Goal: Task Accomplishment & Management: Use online tool/utility

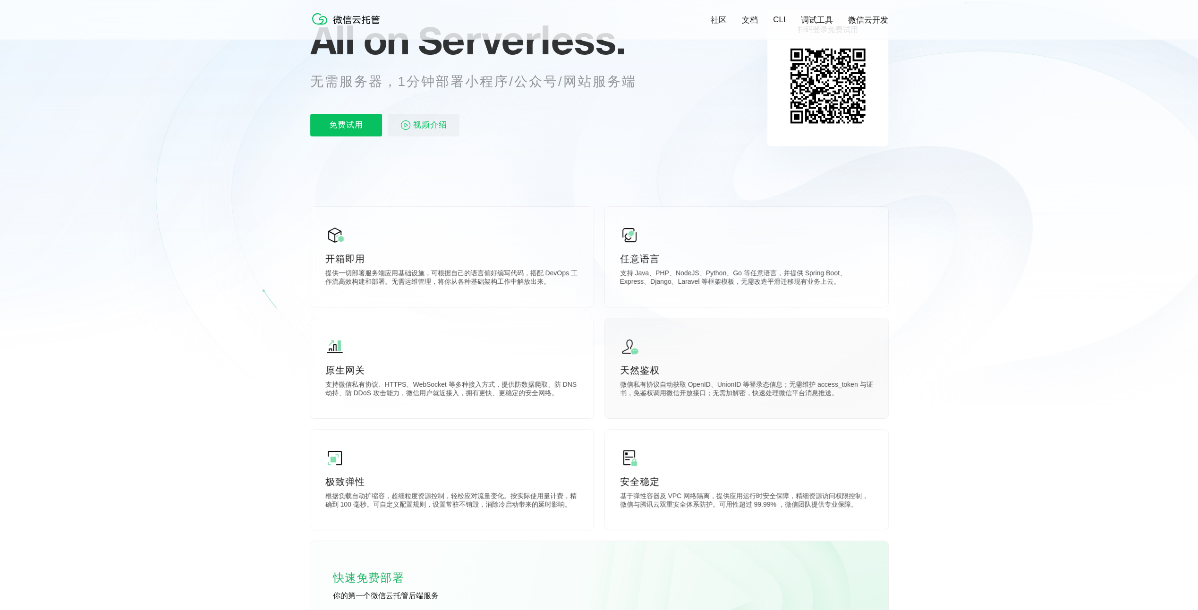
scroll to position [142, 0]
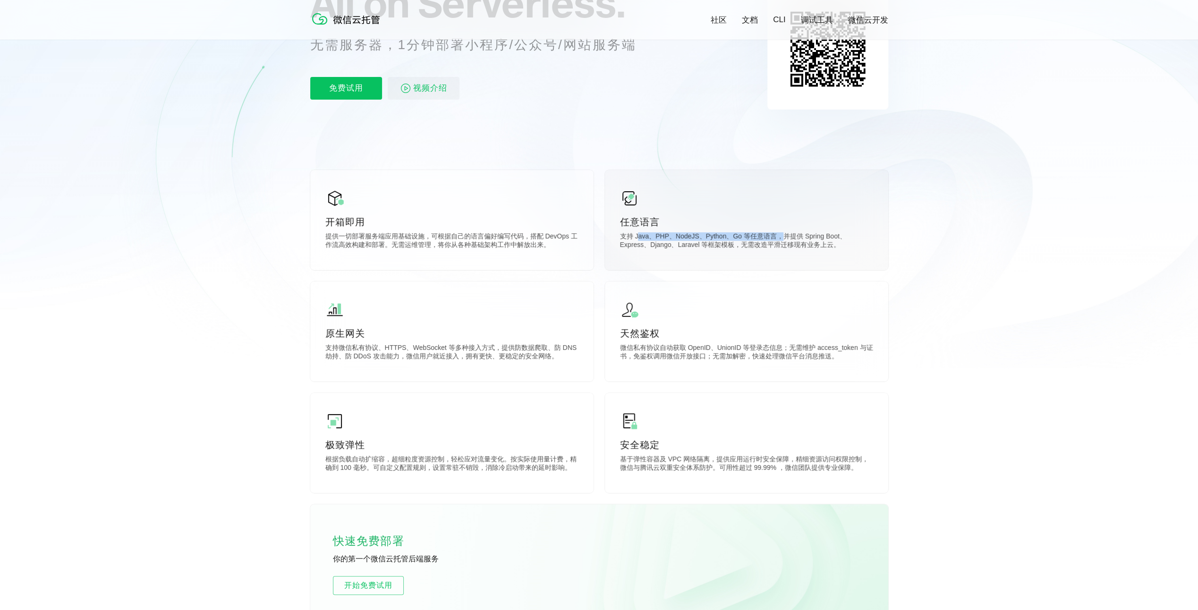
drag, startPoint x: 637, startPoint y: 235, endPoint x: 790, endPoint y: 238, distance: 152.5
click at [784, 238] on p "支持 Java、PHP、NodeJS、Python、Go 等任意语言，并提供 Spring Boot、Express、Django、Laravel 等框架模板…" at bounding box center [746, 241] width 253 height 19
click at [819, 240] on p "支持 Java、PHP、NodeJS、Python、Go 等任意语言，并提供 Spring Boot、Express、Django、Laravel 等框架模板…" at bounding box center [746, 241] width 253 height 19
drag, startPoint x: 753, startPoint y: 245, endPoint x: 667, endPoint y: 235, distance: 87.0
click at [670, 235] on p "支持 Java、PHP、NodeJS、Python、Go 等任意语言，并提供 Spring Boot、Express、Django、Laravel 等框架模板…" at bounding box center [746, 241] width 253 height 19
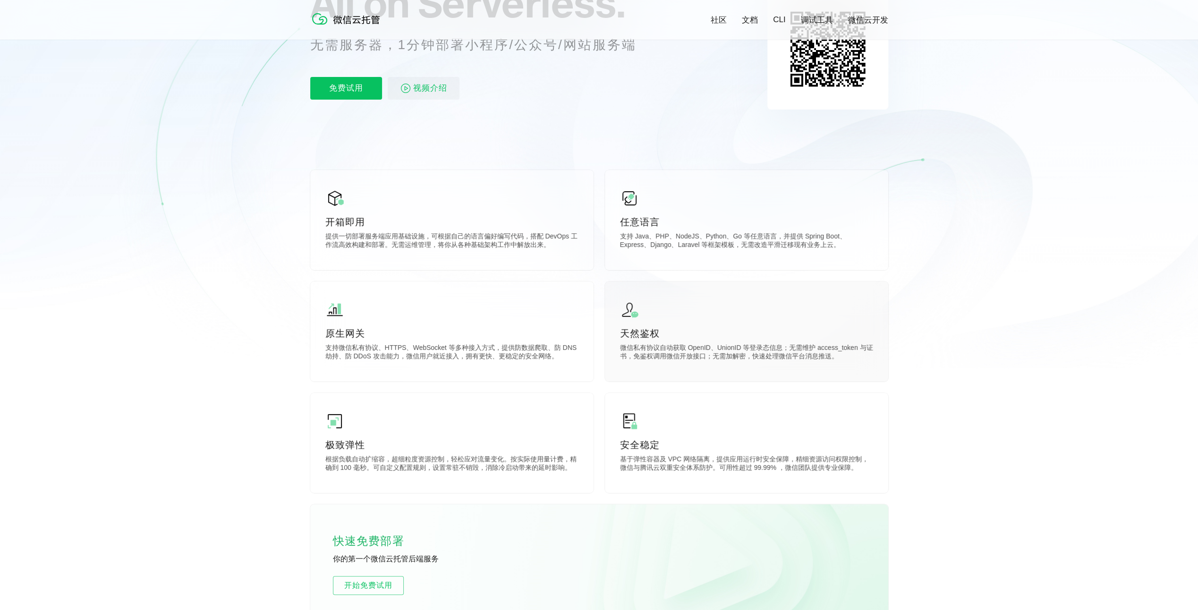
click at [688, 287] on div "天然鉴权 微信私有协议自动获取 OpenID、UnionID 等登录态信息；无需维护 access_token 与证书，免鉴权调用微信开放接口；无需加解密，快…" at bounding box center [746, 331] width 283 height 100
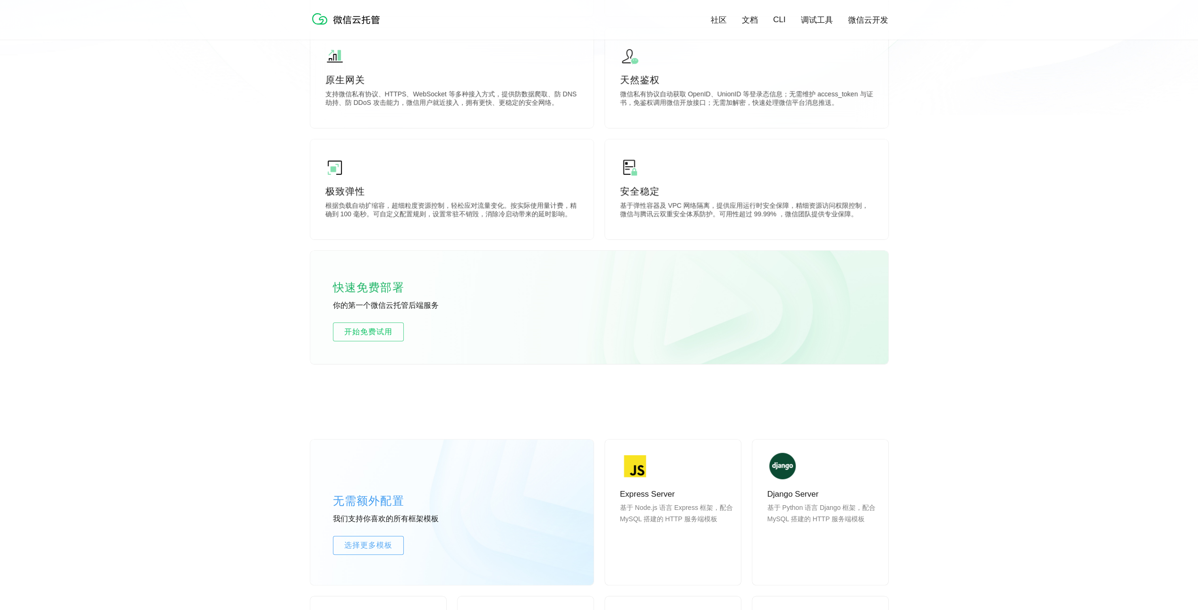
scroll to position [425, 0]
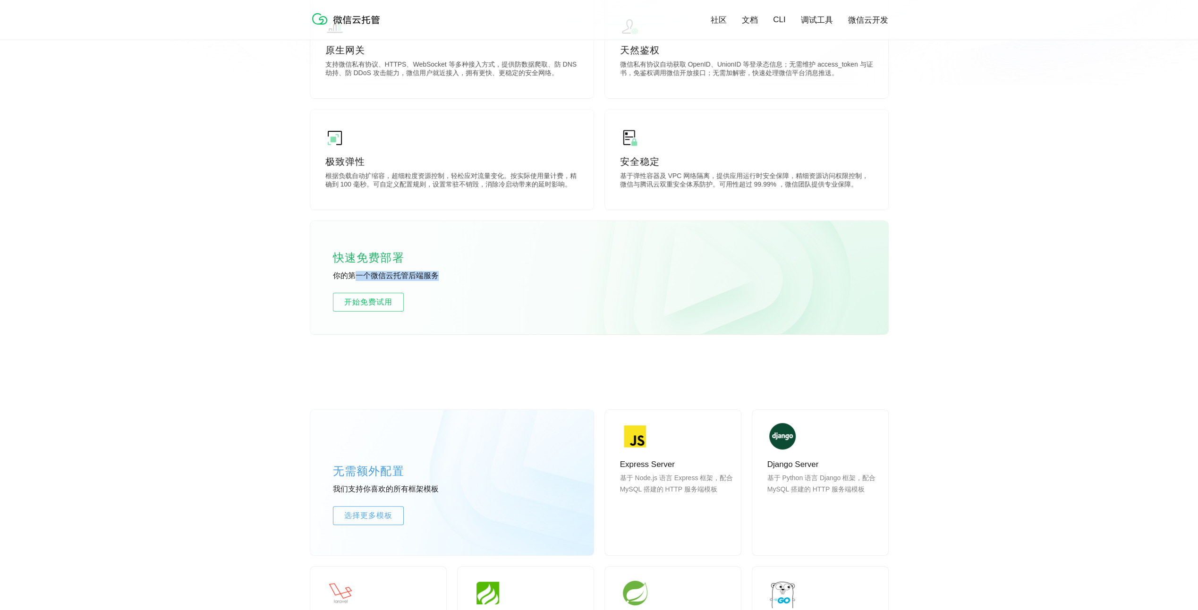
drag, startPoint x: 358, startPoint y: 281, endPoint x: 504, endPoint y: 287, distance: 146.0
click at [469, 280] on p "你的第一个微信云托管后端服务" at bounding box center [404, 276] width 142 height 10
click at [558, 304] on div "快速免费部署 你的第一个微信云托管后端服务 开始免费试用" at bounding box center [599, 277] width 578 height 113
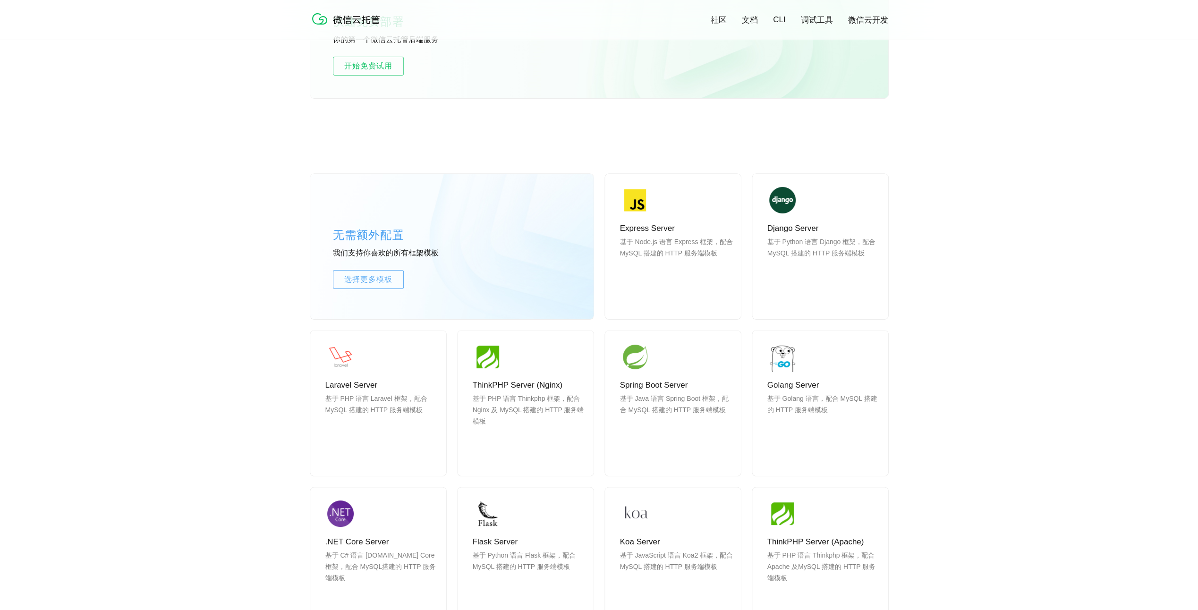
scroll to position [519, 0]
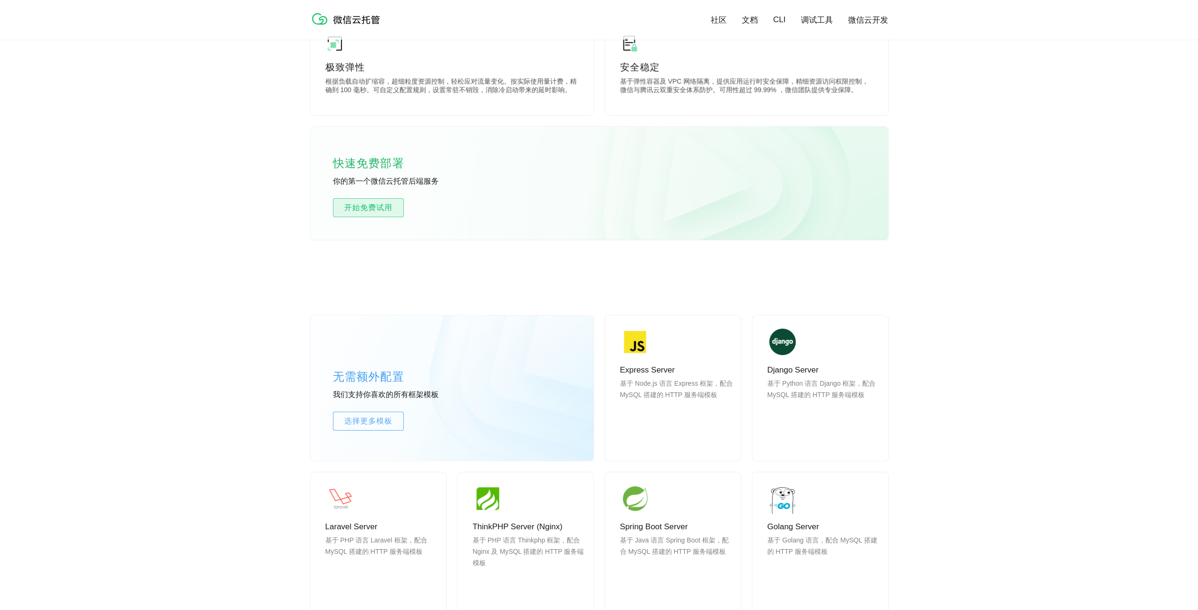
click at [369, 214] on link "开始免费试用" at bounding box center [368, 207] width 71 height 19
